Goal: Task Accomplishment & Management: Manage account settings

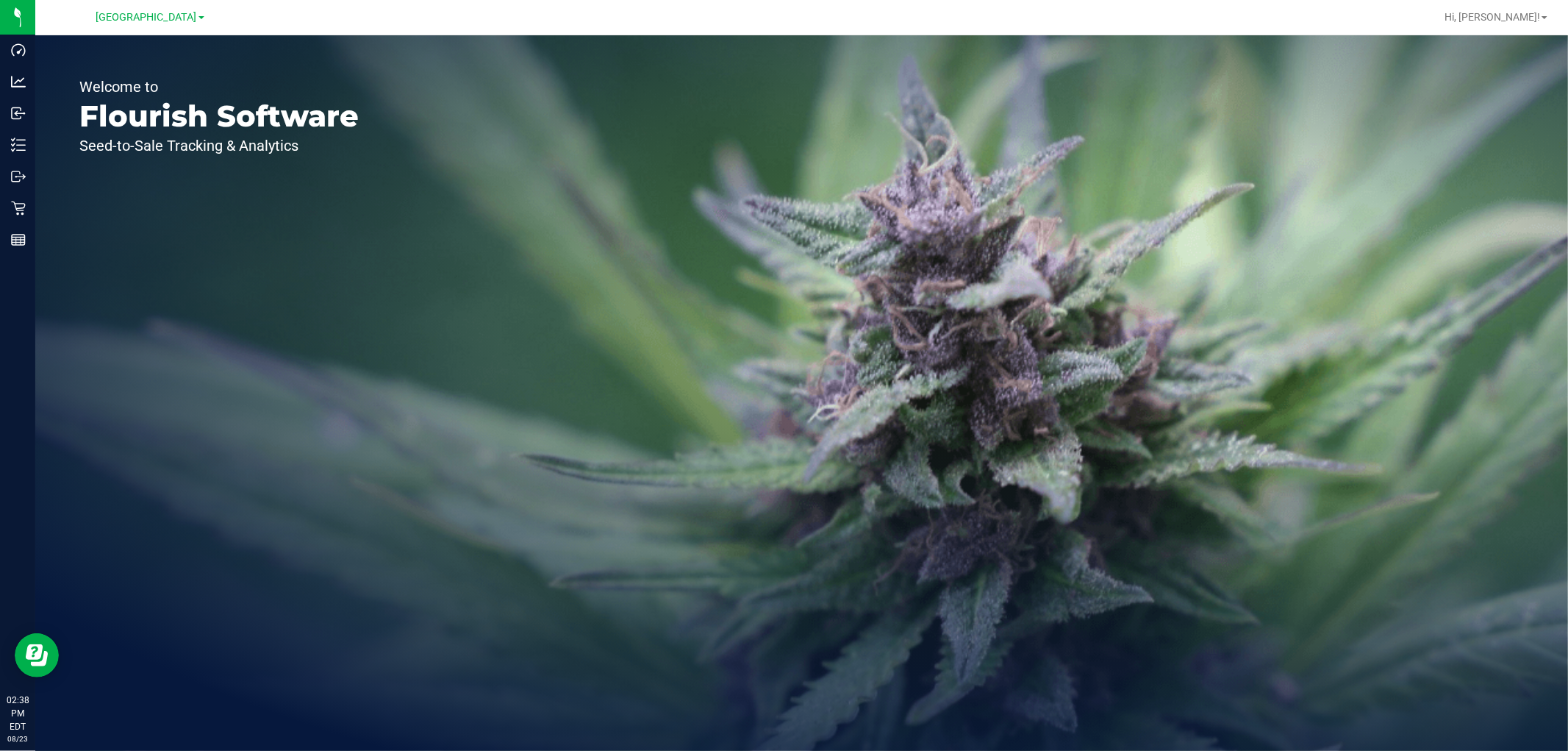
click at [1519, 5] on div "Hi, [PERSON_NAME]!" at bounding box center [1496, 17] width 115 height 26
click at [1516, 13] on span "Hi, [PERSON_NAME]!" at bounding box center [1492, 17] width 95 height 11
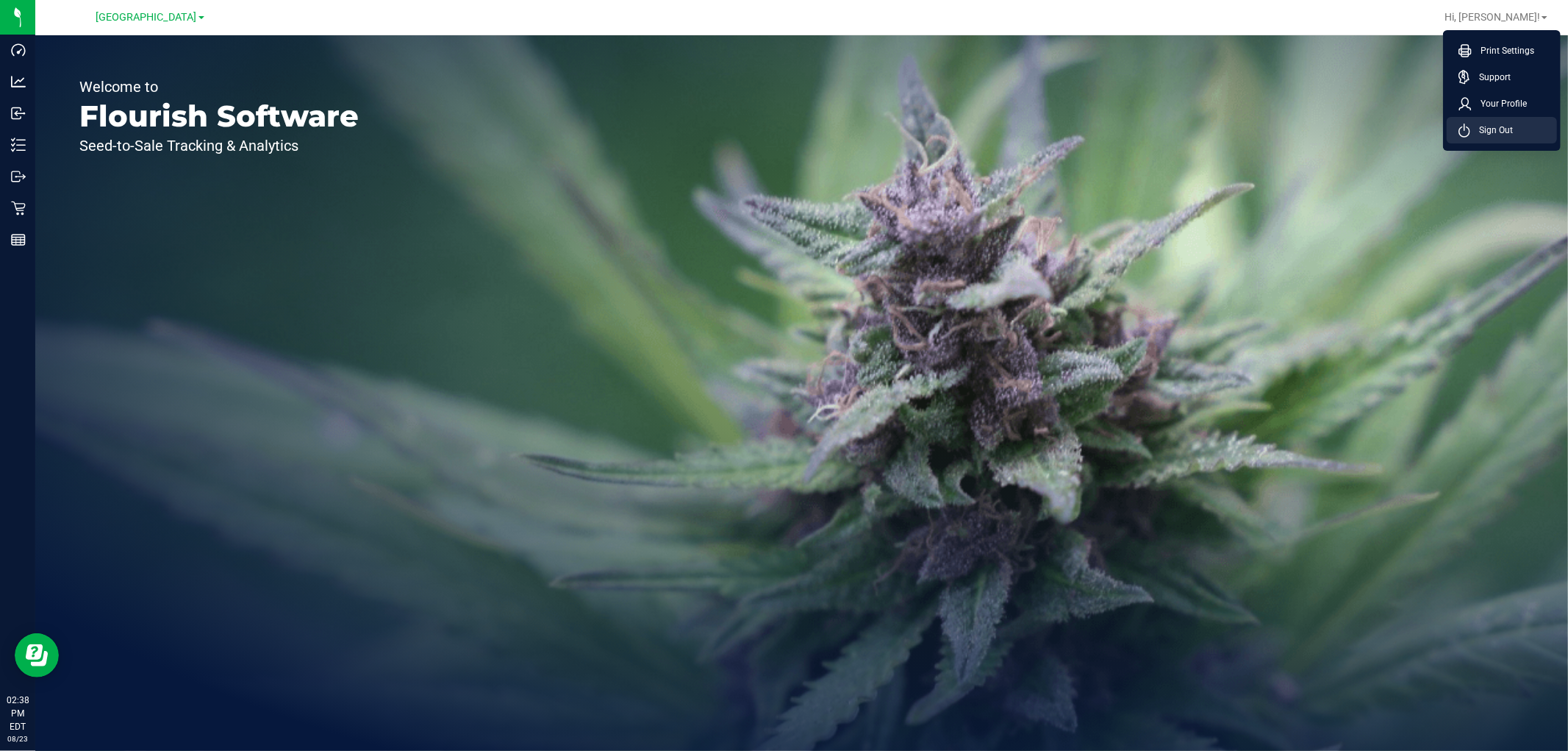
click at [1489, 127] on span "Sign Out" at bounding box center [1491, 130] width 42 height 15
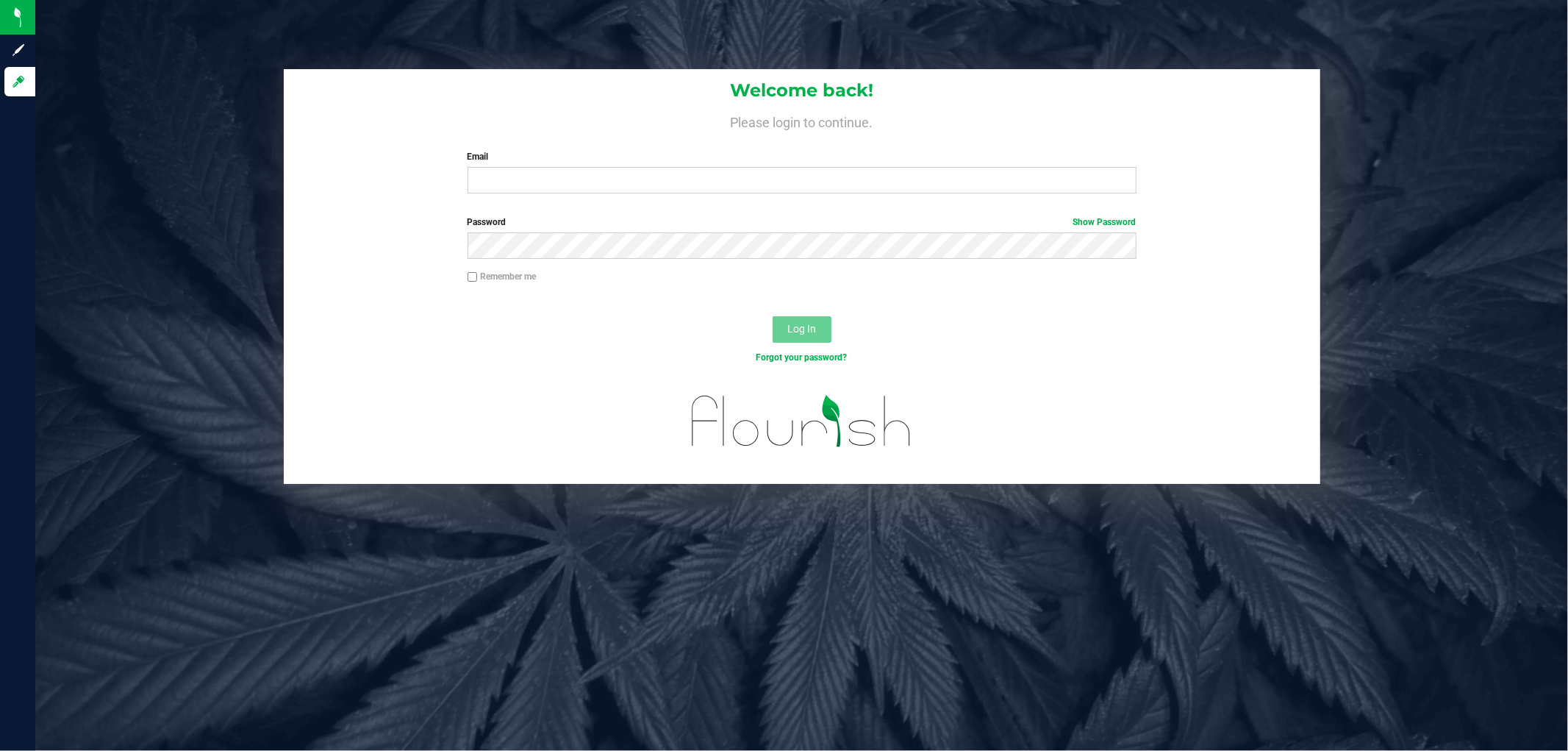
click at [841, 162] on label "Email" at bounding box center [802, 157] width 669 height 13
click at [841, 167] on input "Email" at bounding box center [802, 180] width 669 height 26
click at [844, 185] on input "Email" at bounding box center [802, 180] width 669 height 26
type input "[PERSON_NAME][EMAIL_ADDRESS][DOMAIN_NAME]"
click at [773, 316] on button "Log In" at bounding box center [802, 329] width 59 height 26
